Goal: Task Accomplishment & Management: Use online tool/utility

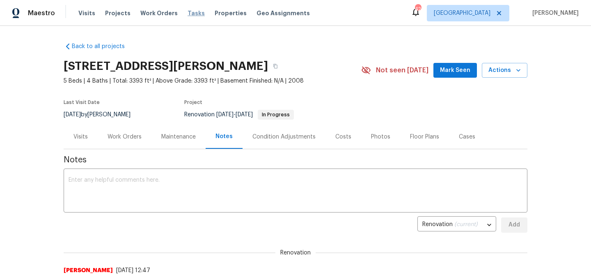
click at [191, 12] on span "Tasks" at bounding box center [196, 13] width 17 height 6
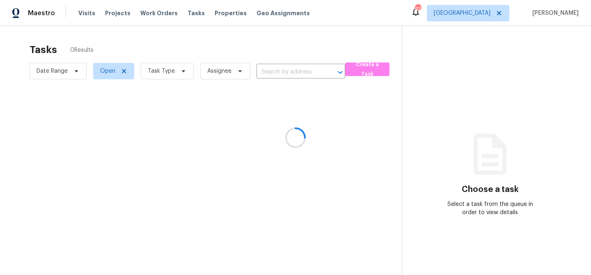
click at [184, 77] on div at bounding box center [295, 137] width 591 height 275
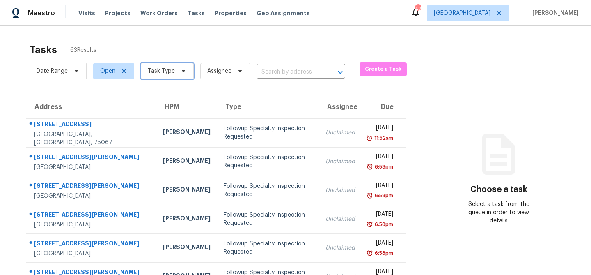
click at [184, 77] on span "Task Type" at bounding box center [167, 71] width 53 height 16
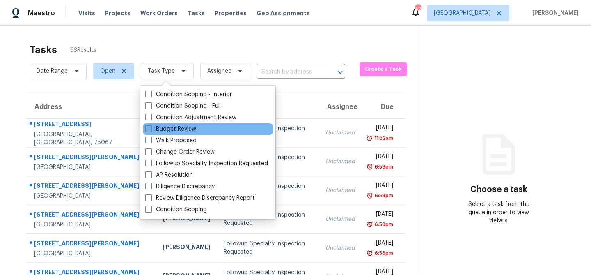
click at [178, 130] on label "Budget Review" at bounding box center [170, 129] width 51 height 8
click at [151, 130] on input "Budget Review" at bounding box center [147, 127] width 5 height 5
checkbox input "true"
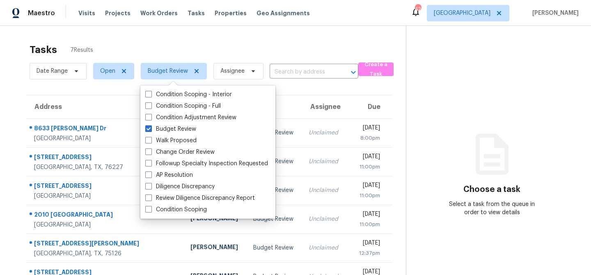
click at [209, 46] on div "Tasks 7 Results" at bounding box center [218, 49] width 376 height 21
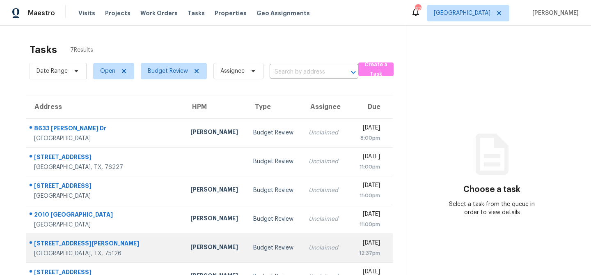
scroll to position [51, 0]
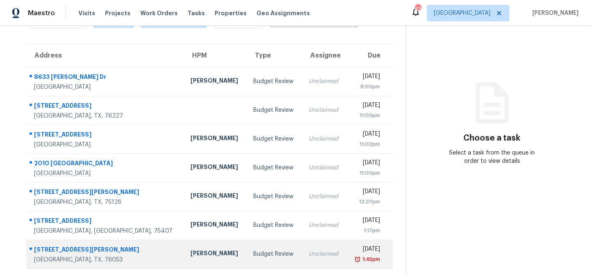
click at [253, 253] on div "Budget Review" at bounding box center [274, 254] width 42 height 8
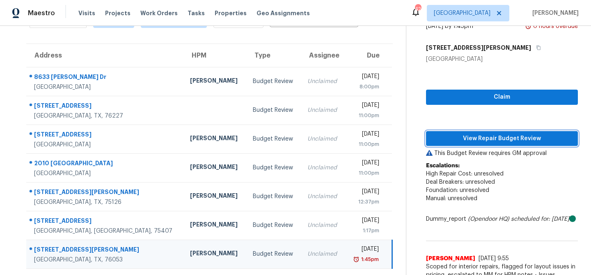
click at [475, 138] on span "View Repair Budget Review" at bounding box center [502, 138] width 139 height 10
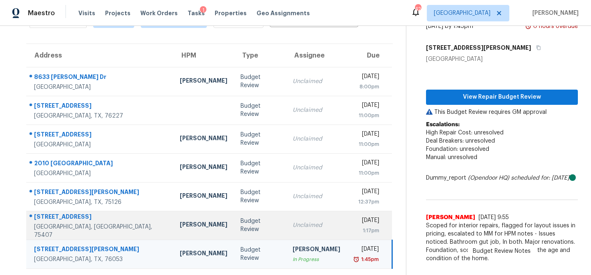
click at [241, 227] on div "Budget Review" at bounding box center [260, 225] width 39 height 16
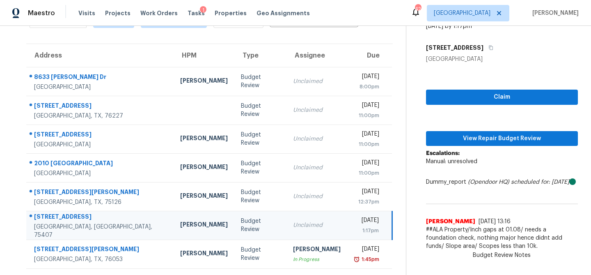
click at [473, 125] on div "Claim View Repair Budget Review Escalations: Manual: unresolved Dummy_report (O…" at bounding box center [502, 158] width 152 height 191
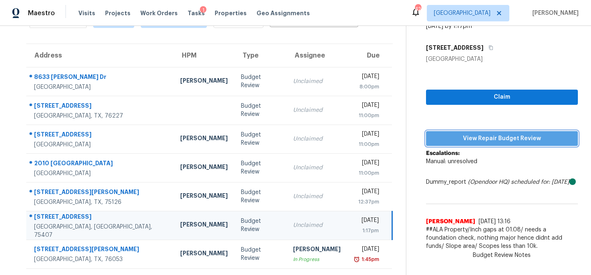
click at [468, 140] on span "View Repair Budget Review" at bounding box center [502, 138] width 139 height 10
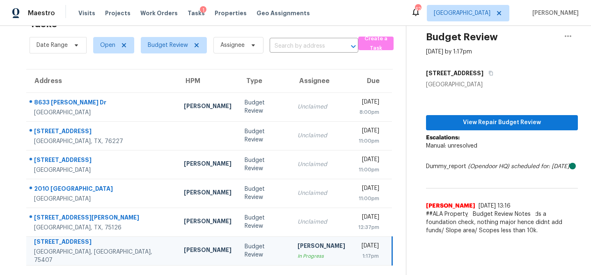
scroll to position [26, 0]
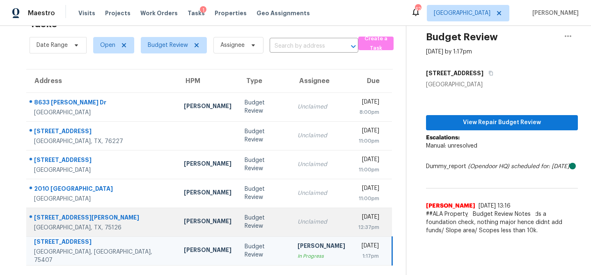
click at [238, 217] on td "Budget Review" at bounding box center [264, 221] width 53 height 29
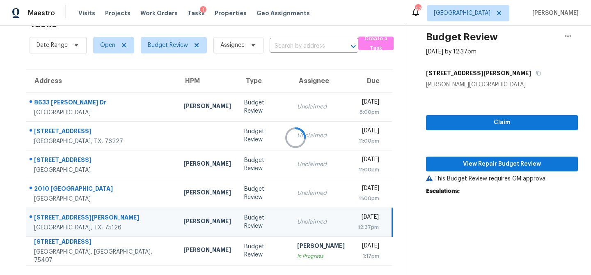
scroll to position [51, 0]
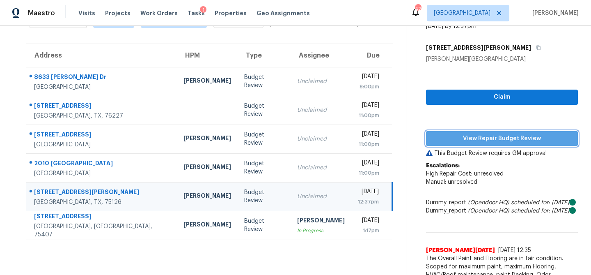
click at [479, 140] on span "View Repair Budget Review" at bounding box center [502, 138] width 139 height 10
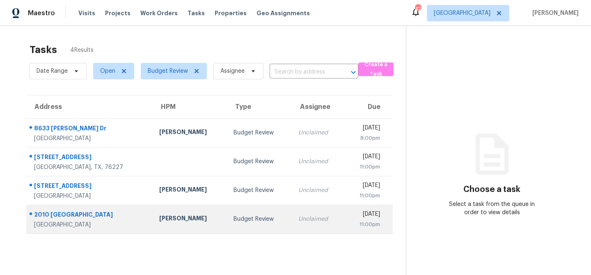
click at [158, 229] on td "[PERSON_NAME]" at bounding box center [190, 218] width 74 height 29
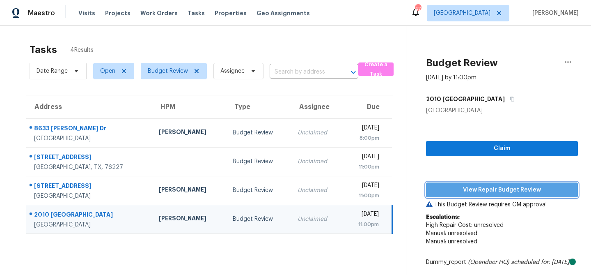
click at [458, 183] on button "View Repair Budget Review" at bounding box center [502, 189] width 152 height 15
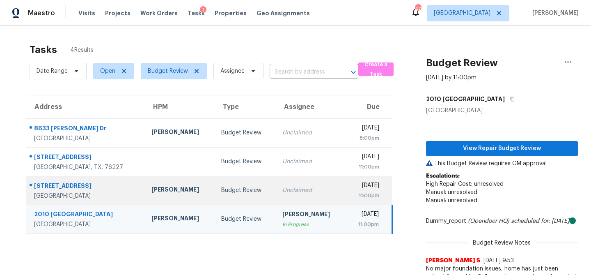
click at [221, 188] on div "Budget Review" at bounding box center [245, 190] width 48 height 8
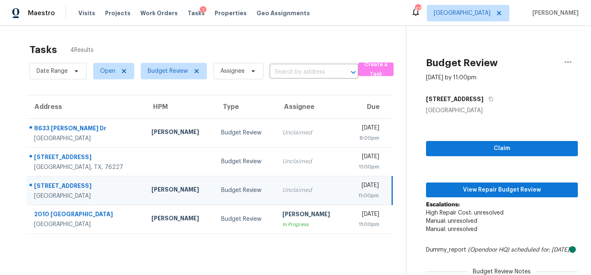
click at [456, 181] on div "Claim View Repair Budget Review Escalations: High Repair Cost: unresolved Manua…" at bounding box center [502, 218] width 152 height 207
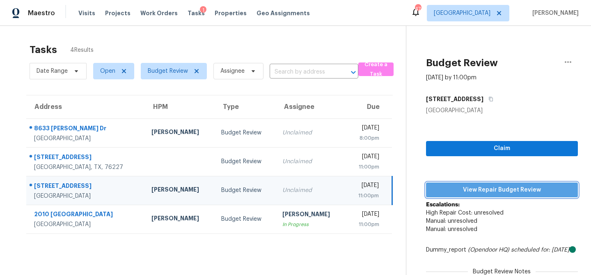
click at [456, 186] on span "View Repair Budget Review" at bounding box center [502, 190] width 139 height 10
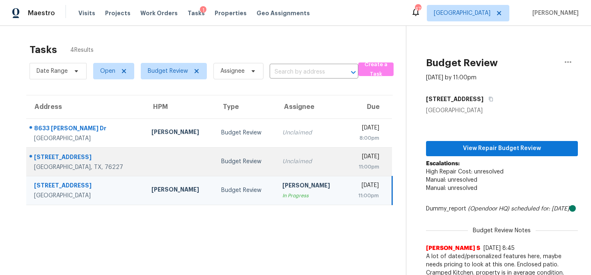
click at [276, 163] on td "Unclaimed" at bounding box center [311, 161] width 70 height 29
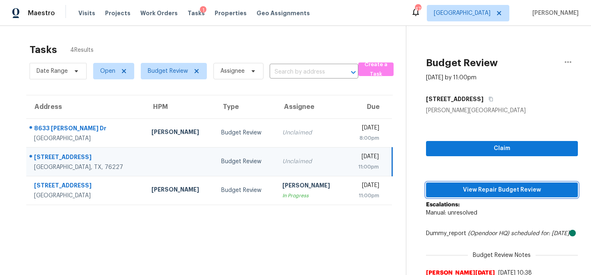
click at [474, 186] on span "View Repair Budget Review" at bounding box center [502, 190] width 139 height 10
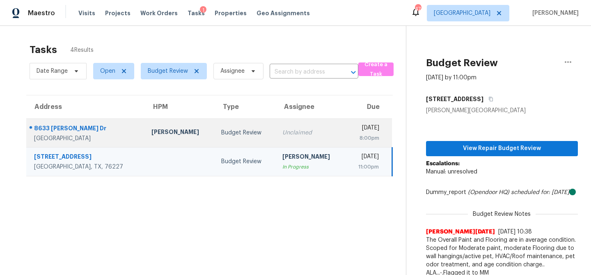
click at [276, 137] on td "Unclaimed" at bounding box center [311, 132] width 70 height 29
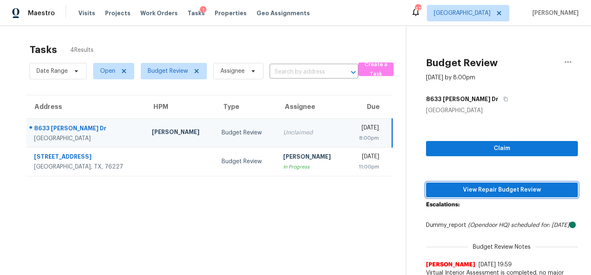
click at [460, 187] on span "View Repair Budget Review" at bounding box center [502, 190] width 139 height 10
